Goal: Information Seeking & Learning: Understand process/instructions

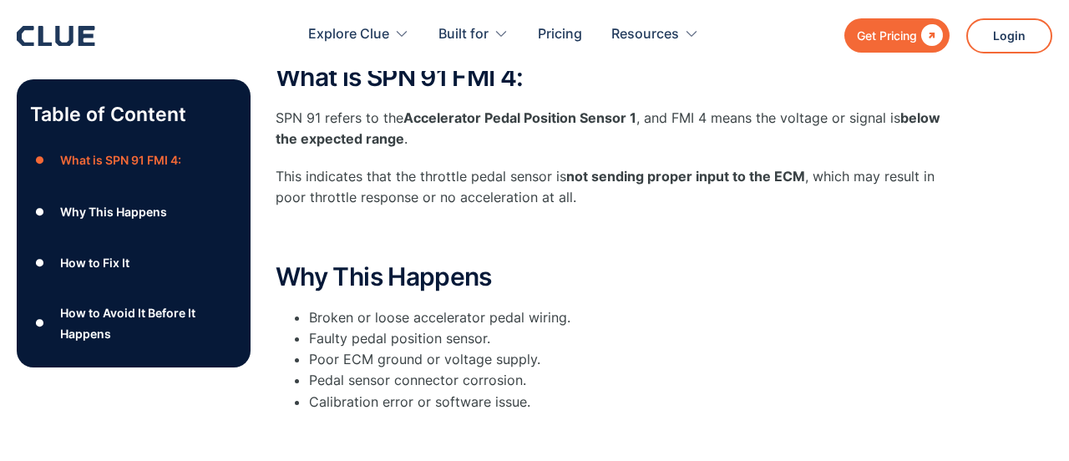
click at [77, 210] on div "Why This Happens" at bounding box center [113, 211] width 107 height 21
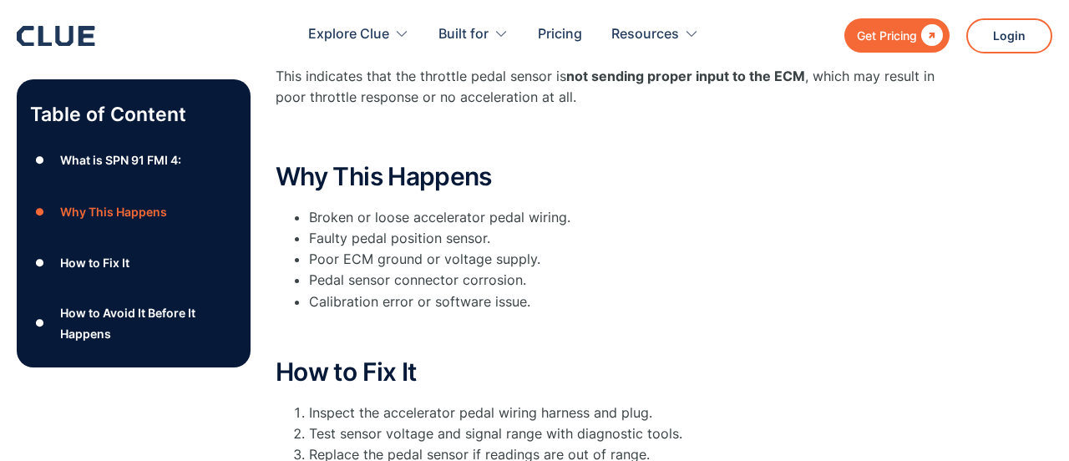
scroll to position [448, 0]
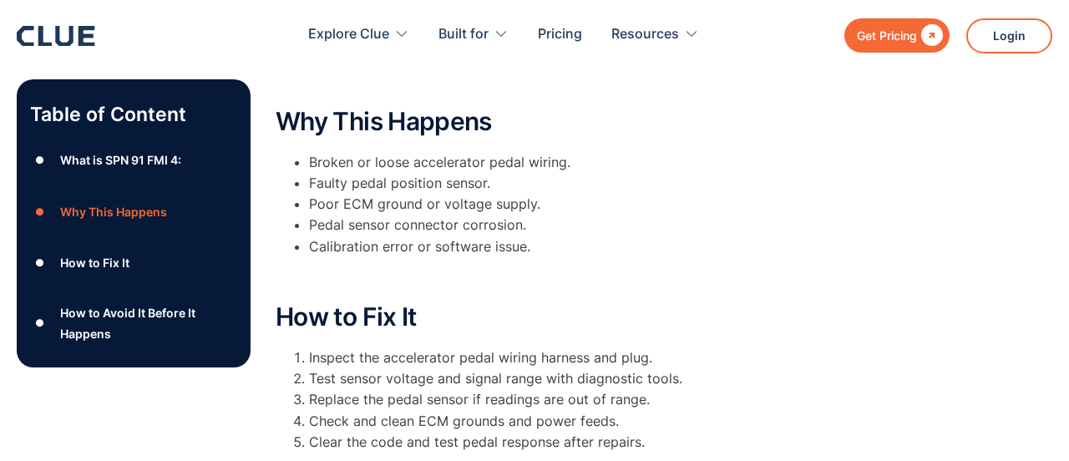
click at [98, 266] on div "How to Fix It" at bounding box center [94, 263] width 69 height 21
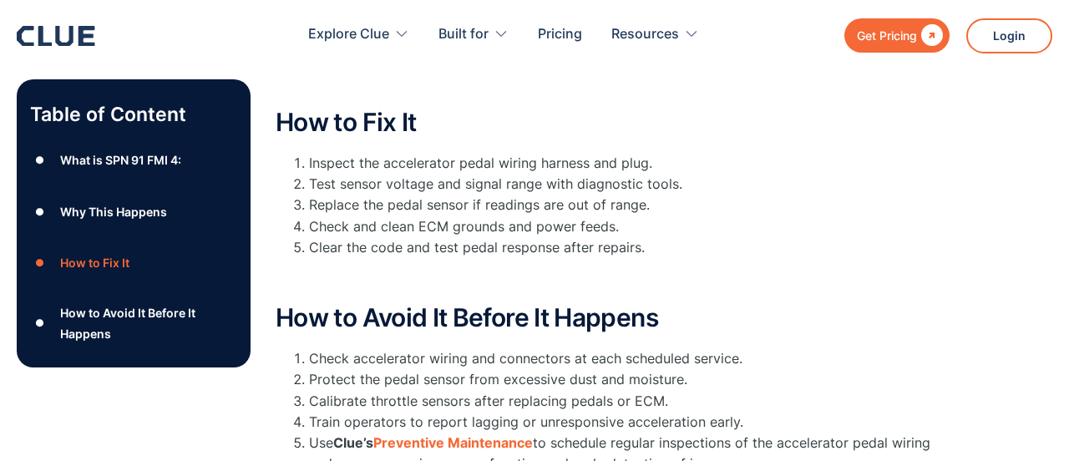
scroll to position [643, 0]
click at [173, 338] on div "How to Avoid It Before It Happens" at bounding box center [148, 323] width 177 height 42
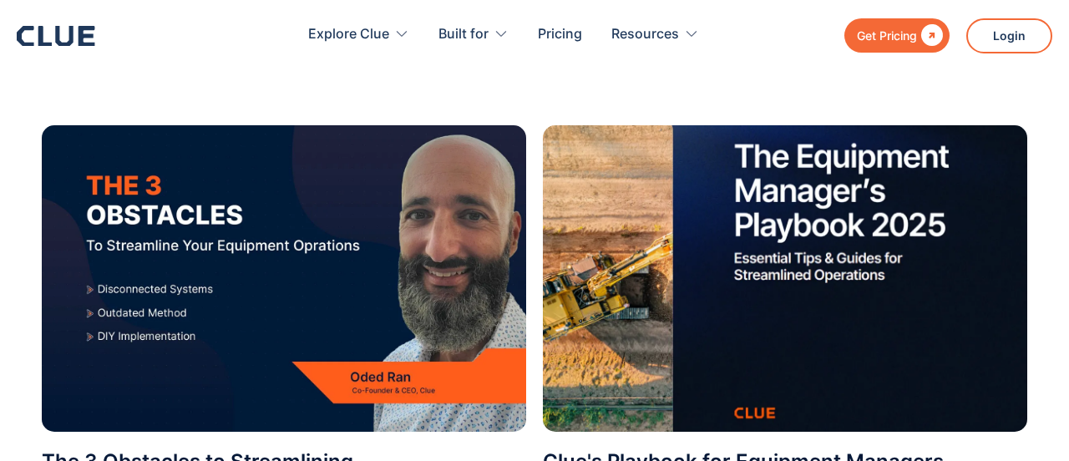
scroll to position [1124, 0]
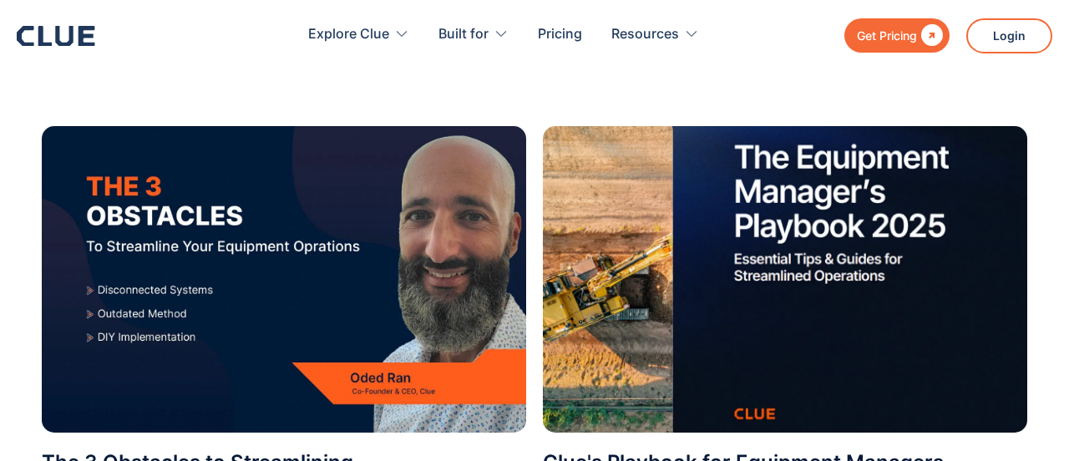
click at [319, 251] on img at bounding box center [284, 279] width 484 height 306
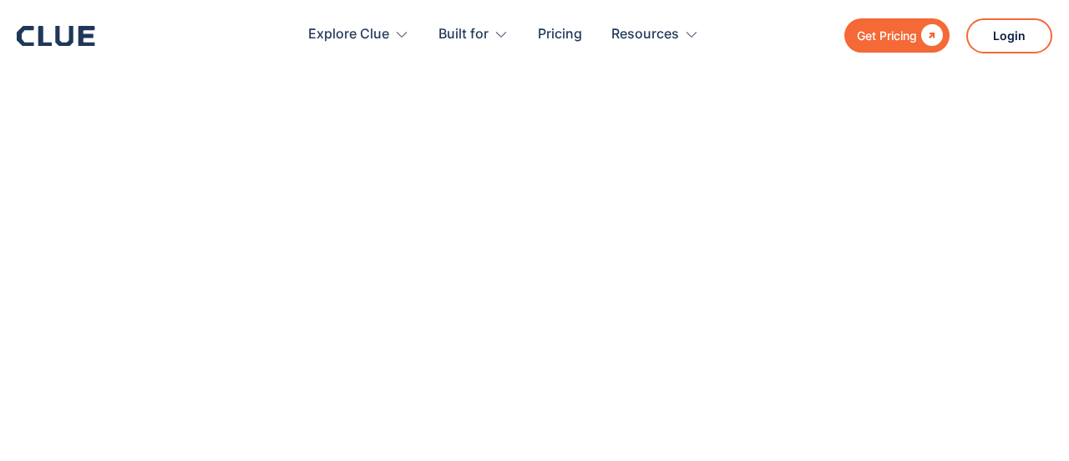
scroll to position [486, 0]
